Goal: Task Accomplishment & Management: Use online tool/utility

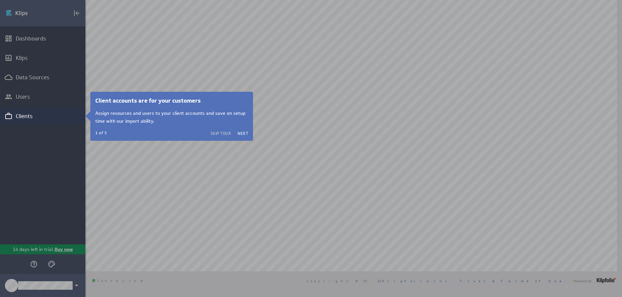
click at [446, 159] on div at bounding box center [353, 148] width 536 height 297
click at [217, 132] on button "Skip Tour" at bounding box center [221, 132] width 21 height 5
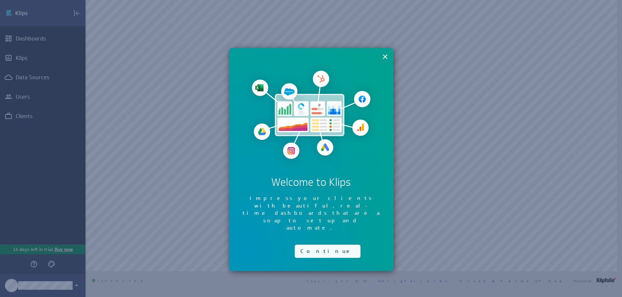
click at [303, 244] on button "Continue" at bounding box center [328, 250] width 66 height 13
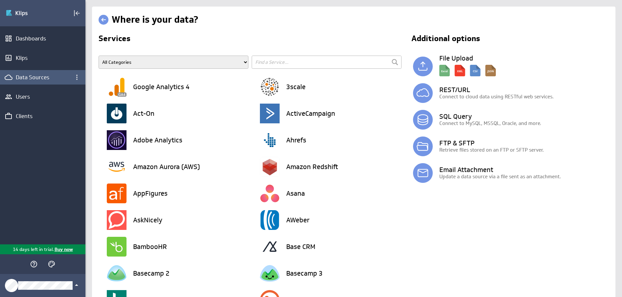
click at [41, 76] on div "Data Sources" at bounding box center [43, 77] width 54 height 7
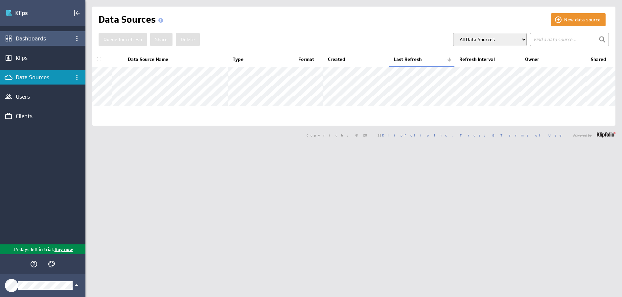
click at [38, 39] on div "Dashboards" at bounding box center [43, 38] width 54 height 7
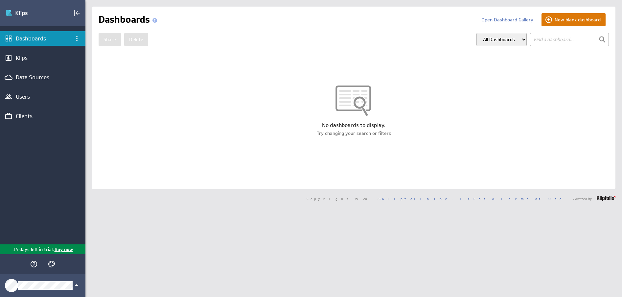
click at [560, 18] on button "New blank dashboard" at bounding box center [573, 19] width 64 height 13
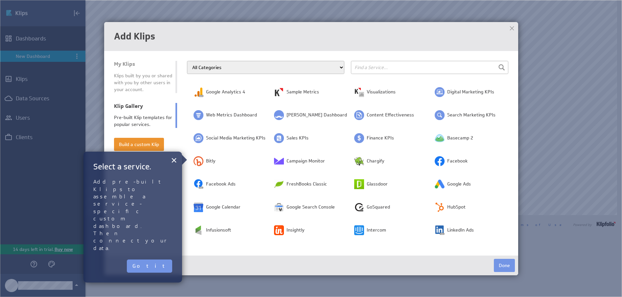
click at [159, 259] on button "Got it" at bounding box center [149, 265] width 45 height 13
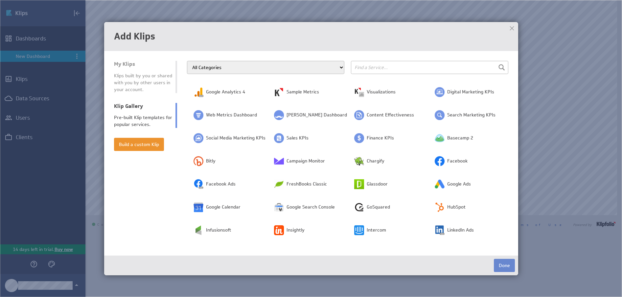
click at [504, 266] on button "Done" at bounding box center [504, 265] width 21 height 13
click at [297, 136] on span "Sales KPIs" at bounding box center [297, 138] width 22 height 7
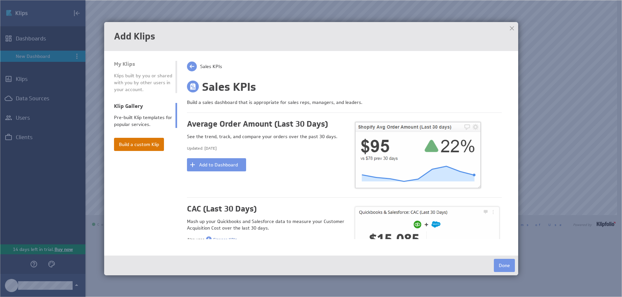
click at [132, 148] on button "Build a custom Klip" at bounding box center [139, 144] width 50 height 13
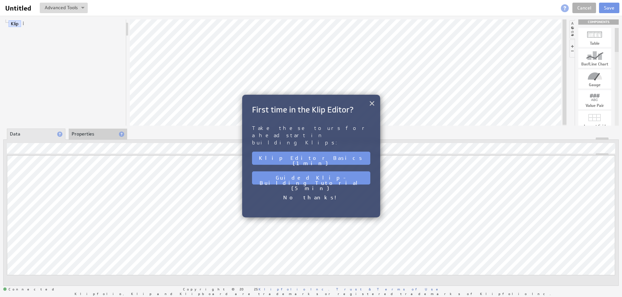
click at [370, 102] on button "×" at bounding box center [372, 103] width 6 height 13
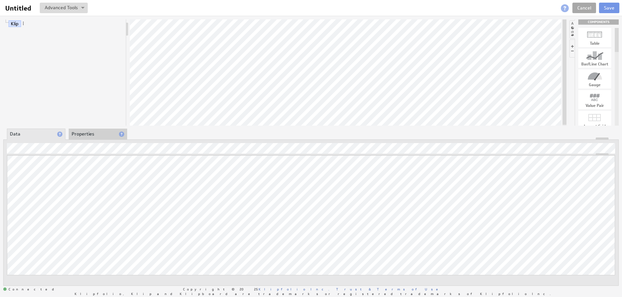
click at [587, 5] on link "Cancel" at bounding box center [584, 8] width 24 height 11
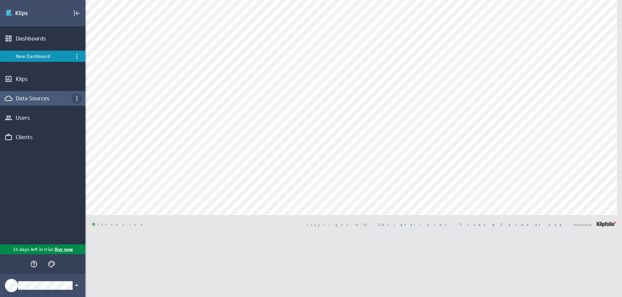
click at [77, 98] on icon "Data Sources menu" at bounding box center [77, 98] width 8 height 8
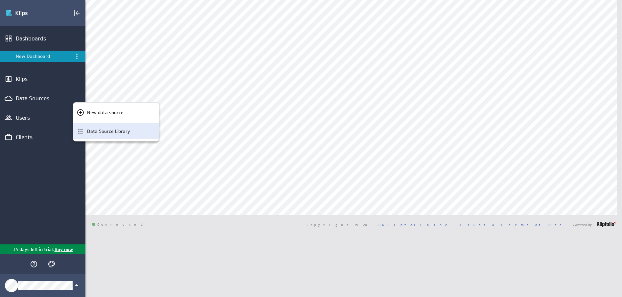
click at [103, 131] on p "Data Source Library" at bounding box center [108, 131] width 43 height 7
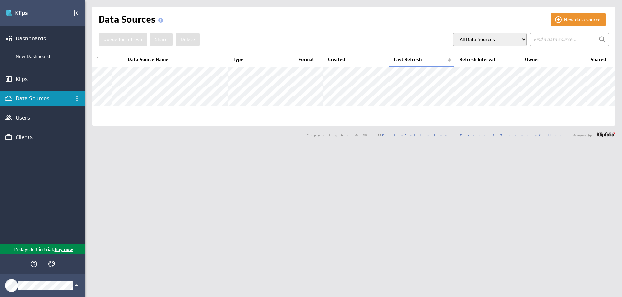
click at [77, 91] on div "Data Sources" at bounding box center [77, 98] width 14 height 14
click at [78, 96] on icon "Data Sources menu" at bounding box center [77, 98] width 8 height 8
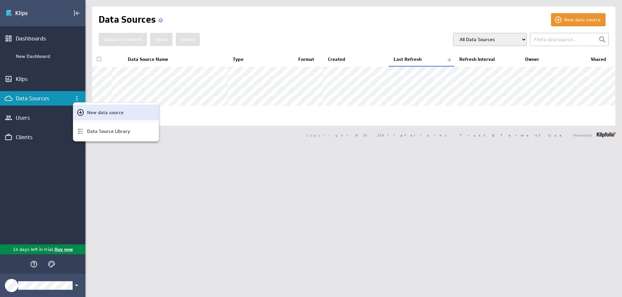
click at [79, 110] on icon "New data source" at bounding box center [80, 112] width 7 height 7
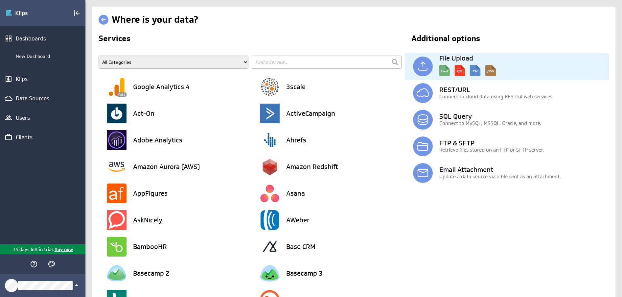
click at [424, 64] on img at bounding box center [423, 67] width 20 height 20
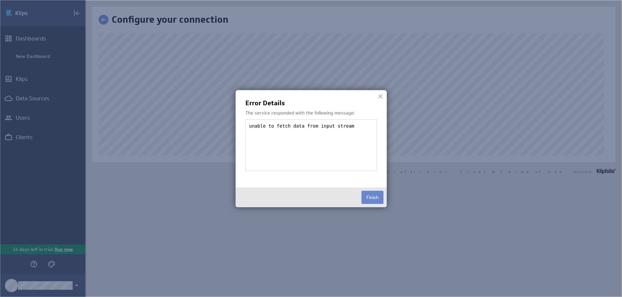
click at [368, 194] on button "Finish" at bounding box center [372, 197] width 22 height 13
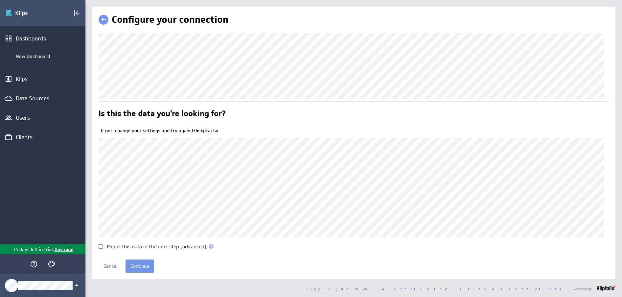
scroll to position [1, 0]
click at [101, 246] on input "Model this data in the next step (advanced)" at bounding box center [101, 245] width 4 height 4
click at [99, 245] on input "Model this data in the next step (advanced)" at bounding box center [101, 245] width 4 height 4
checkbox input "false"
click at [103, 18] on link at bounding box center [104, 19] width 10 height 10
